Goal: Task Accomplishment & Management: Manage account settings

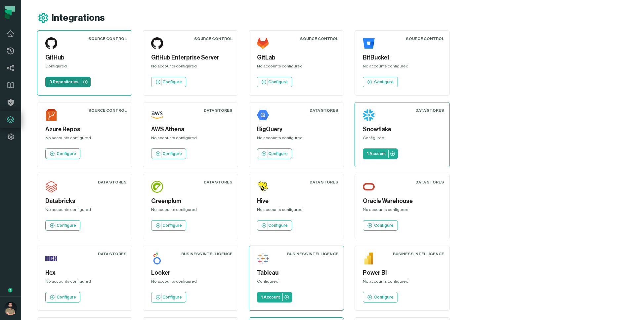
click at [68, 82] on p "3 Repositories" at bounding box center [63, 81] width 29 height 5
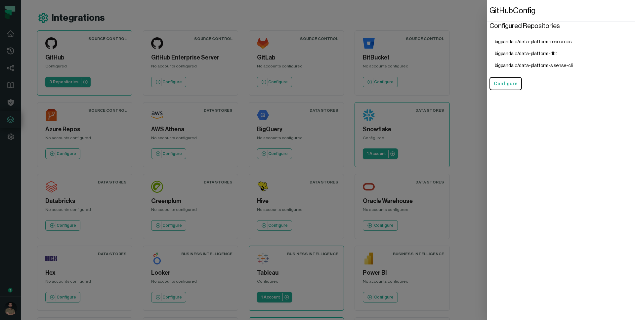
click at [487, 21] on dialog "GitHub Config Configured Repositories bigpandaio/data-platform-resources bigpan…" at bounding box center [561, 160] width 148 height 320
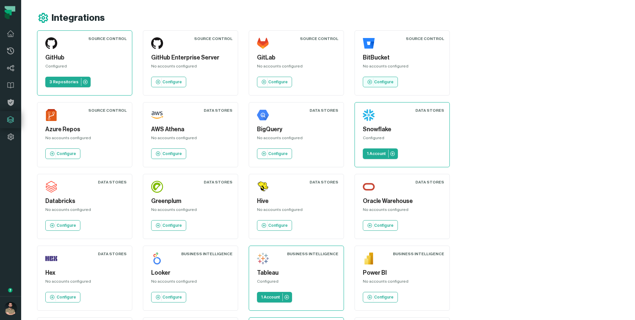
click at [386, 86] on link "Configure" at bounding box center [380, 82] width 35 height 11
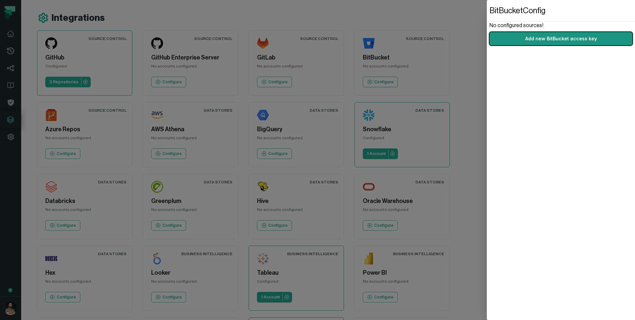
click at [555, 43] on link "Add new BitBucket access key" at bounding box center [560, 38] width 143 height 13
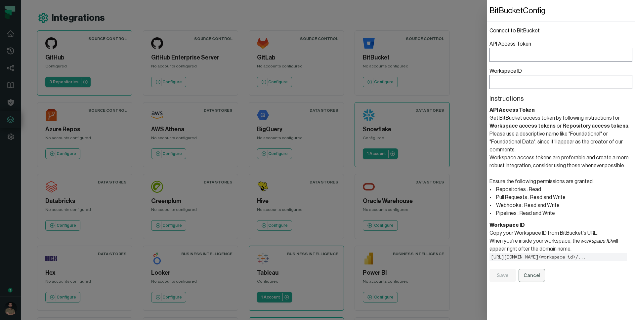
click at [532, 276] on button "Cancel" at bounding box center [532, 275] width 26 height 13
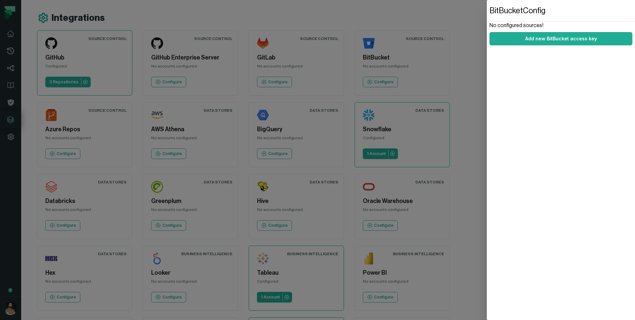
click at [487, 190] on dialog "BitBucket Config No configured sources! Add new BitBucket access key" at bounding box center [561, 160] width 148 height 320
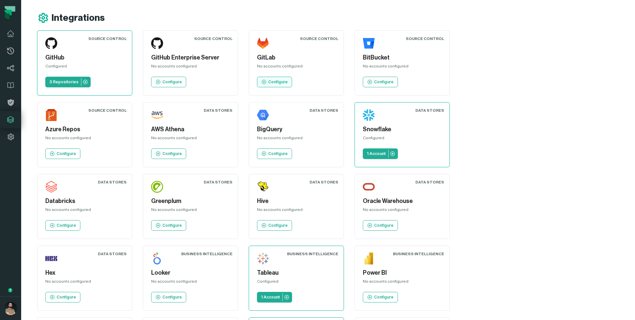
click at [284, 81] on p "Configure" at bounding box center [278, 81] width 20 height 5
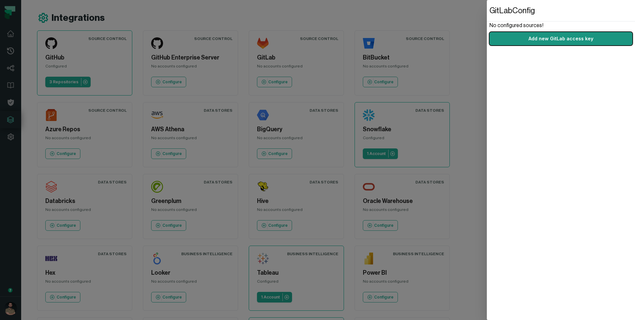
click at [516, 39] on link "Add new GitLab access key" at bounding box center [560, 38] width 143 height 13
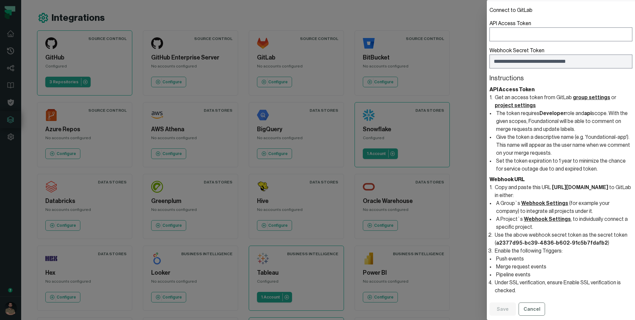
scroll to position [29, 0]
click at [531, 307] on button "Cancel" at bounding box center [532, 308] width 26 height 13
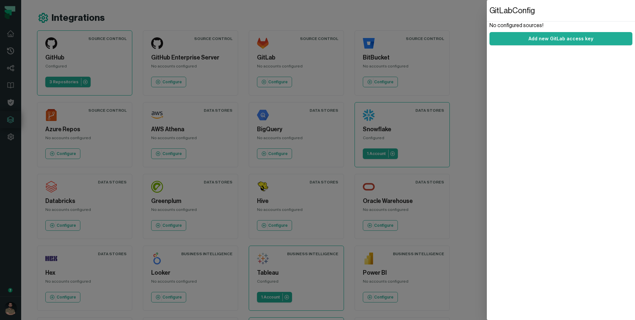
click at [487, 37] on dialog "GitLab Config No configured sources! Add new GitLab access key" at bounding box center [561, 160] width 148 height 320
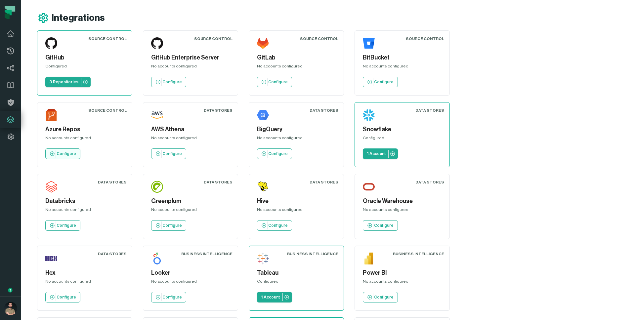
click at [76, 151] on p "Configure" at bounding box center [67, 153] width 20 height 5
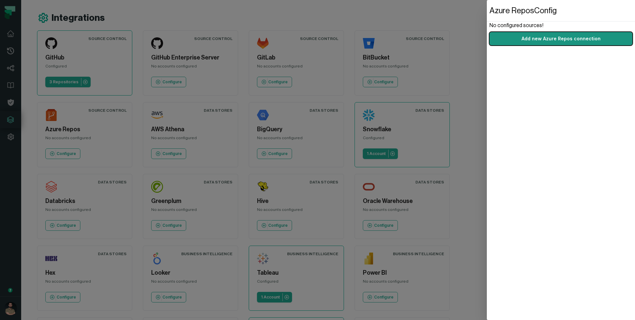
click at [522, 43] on link "Add new Azure Repos connection" at bounding box center [560, 38] width 143 height 13
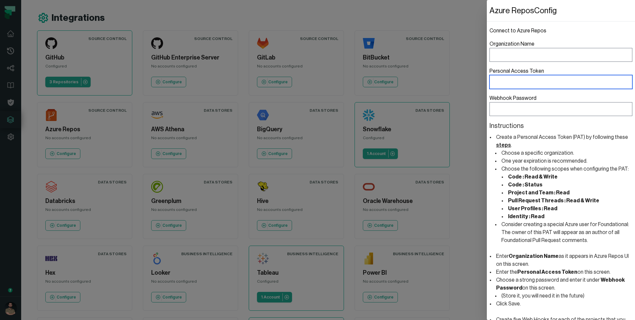
click at [518, 76] on input "Personal Access Token" at bounding box center [560, 82] width 143 height 14
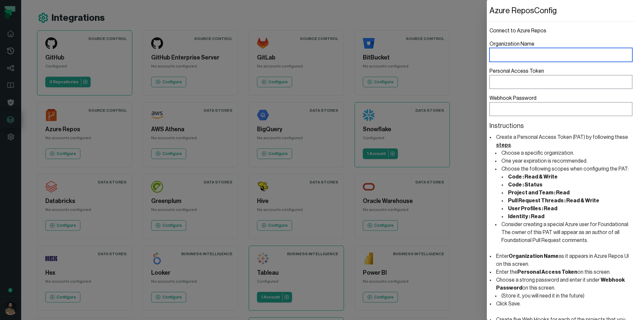
click at [518, 58] on input "Organization Name" at bounding box center [560, 55] width 143 height 14
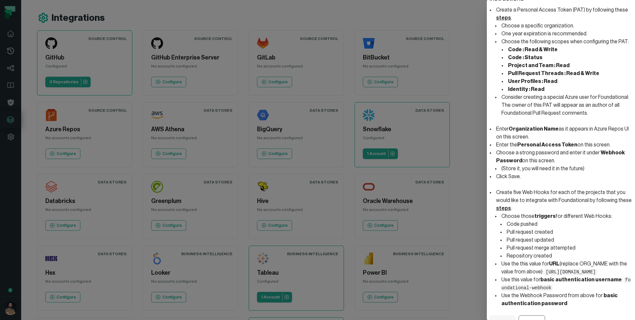
scroll to position [149, 0]
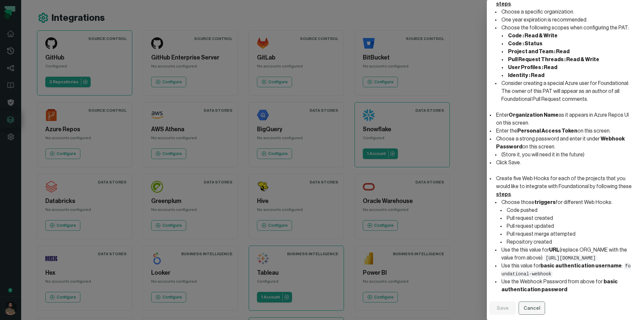
click at [528, 311] on button "Cancel" at bounding box center [532, 308] width 26 height 13
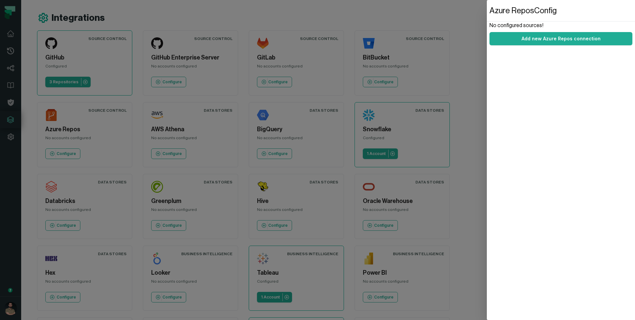
click at [487, 25] on dialog "Azure Repos Config No configured sources! Add new Azure Repos connection" at bounding box center [561, 160] width 148 height 320
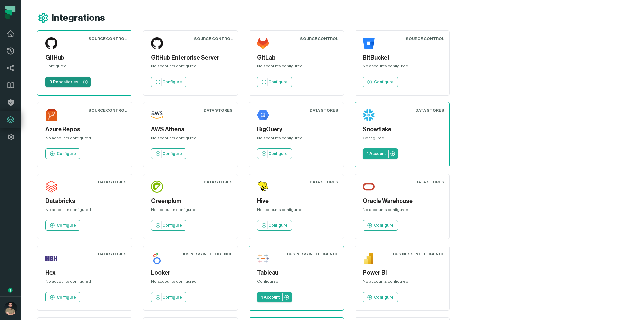
click at [73, 82] on p "3 Repositories" at bounding box center [63, 81] width 29 height 5
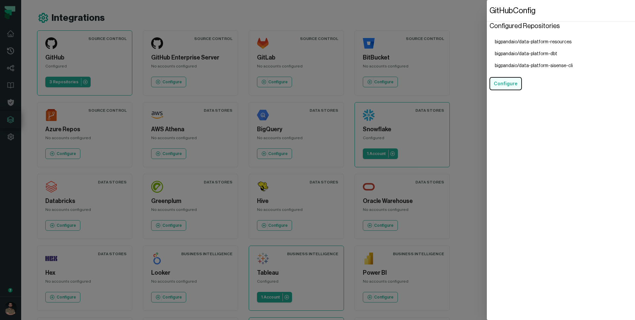
click at [514, 83] on button "Configure" at bounding box center [505, 83] width 32 height 13
click at [487, 9] on dialog "GitHub Config Configured Repositories bigpandaio/data-platform-resources bigpan…" at bounding box center [561, 160] width 148 height 320
